Goal: Information Seeking & Learning: Learn about a topic

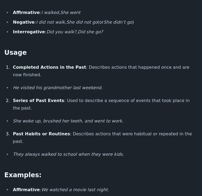
scroll to position [230, 0]
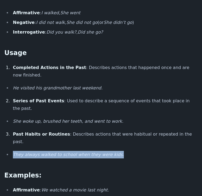
drag, startPoint x: 13, startPoint y: 111, endPoint x: 108, endPoint y: 114, distance: 95.6
click at [108, 151] on li "They always walked to school when they were kids." at bounding box center [104, 155] width 186 height 8
copy em "They always walked to school when they were kids."
click at [13, 152] on em "They always walked to school when they were kids." at bounding box center [68, 154] width 111 height 5
drag, startPoint x: 13, startPoint y: 112, endPoint x: 101, endPoint y: 116, distance: 88.7
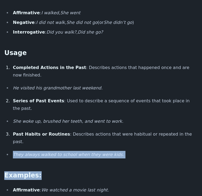
click at [101, 116] on div "Past Simple Tense The Past Simple Tense is used to describe actions or events t…" at bounding box center [100, 98] width 193 height 568
drag, startPoint x: 106, startPoint y: 111, endPoint x: 10, endPoint y: 110, distance: 96.1
click at [10, 151] on ul "They always walked to school when they were kids." at bounding box center [100, 155] width 193 height 8
copy em "They always walked to school when they were kids"
